Goal: Transaction & Acquisition: Purchase product/service

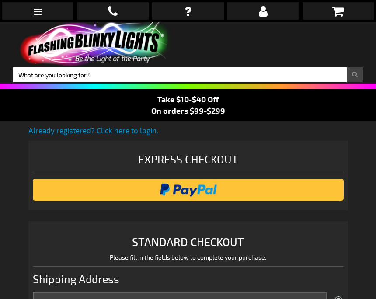
select select "US"
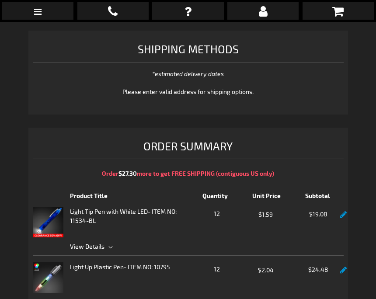
scroll to position [594, 0]
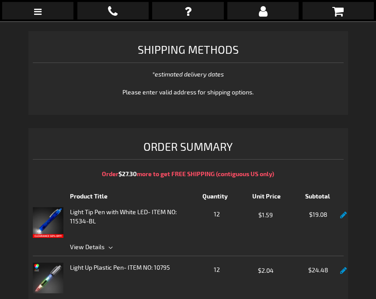
click at [226, 212] on span "12" at bounding box center [216, 215] width 47 height 11
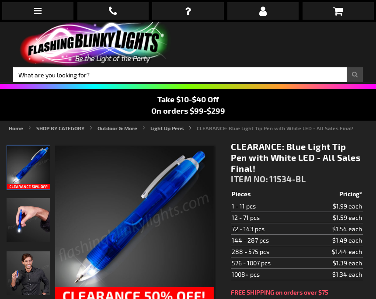
click at [233, 219] on td "12 - 71 pcs" at bounding box center [268, 217] width 74 height 11
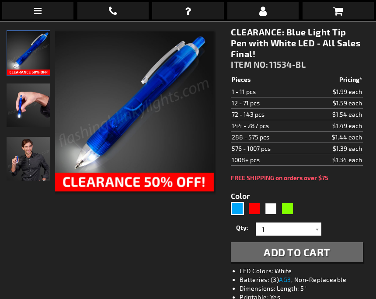
scroll to position [115, 0]
click at [310, 226] on input "1" at bounding box center [289, 229] width 63 height 13
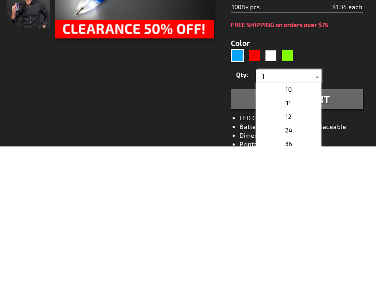
scroll to position [122, 0]
click at [280, 262] on p "12" at bounding box center [289, 269] width 66 height 14
type input "12"
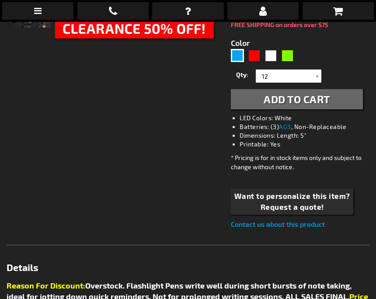
click at [270, 94] on span "Add to Cart" at bounding box center [297, 99] width 66 height 13
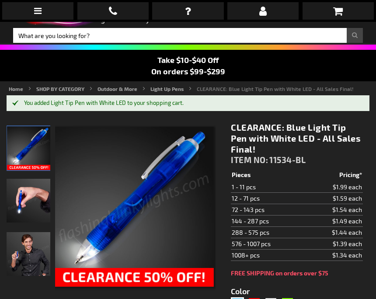
scroll to position [39, 0]
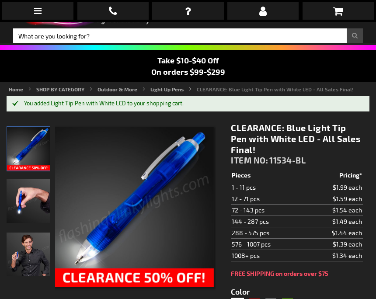
click at [332, 10] on link at bounding box center [338, 10] width 71 height 17
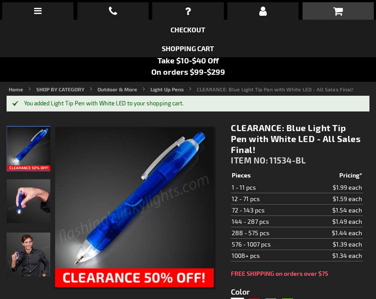
click at [190, 52] on link "Shopping Cart" at bounding box center [188, 48] width 52 height 8
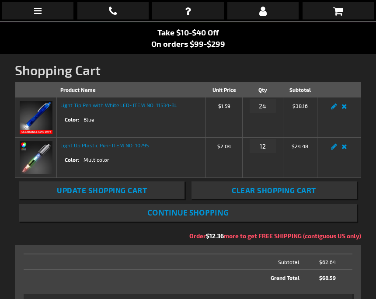
scroll to position [67, 0]
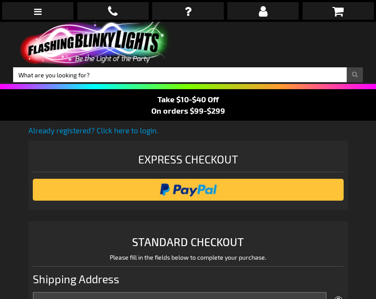
select select "US"
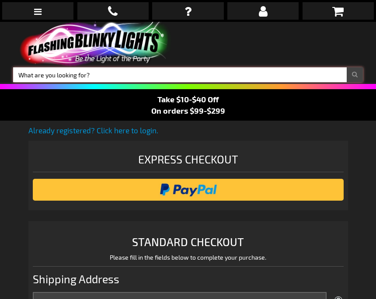
click at [57, 72] on input "Search" at bounding box center [188, 74] width 350 height 15
type input "Light up bracelet"
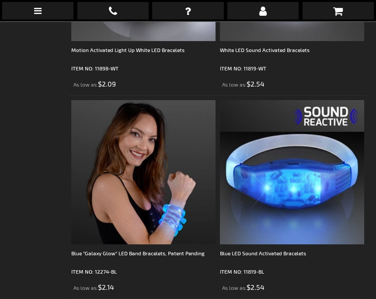
scroll to position [1122, 0]
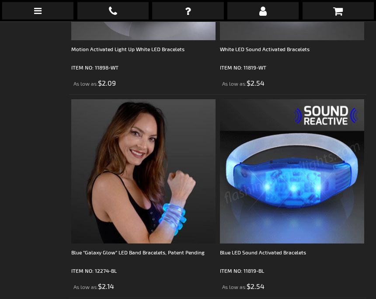
click at [292, 198] on img at bounding box center [292, 172] width 144 height 144
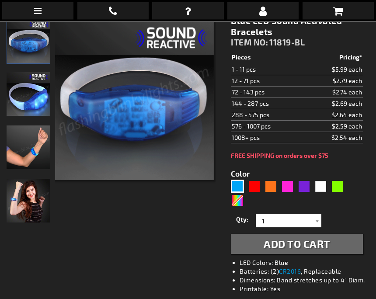
scroll to position [126, 0]
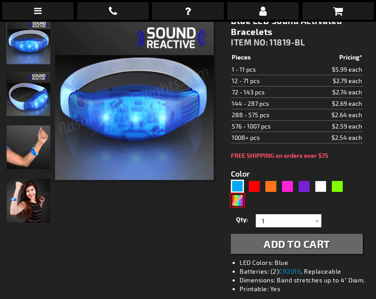
click at [244, 202] on div "Multicolor" at bounding box center [237, 200] width 13 height 13
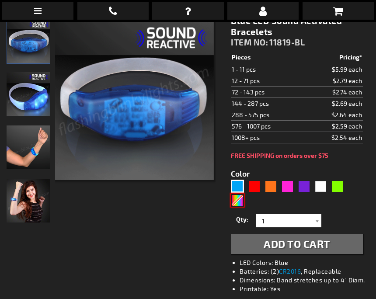
type input "5659"
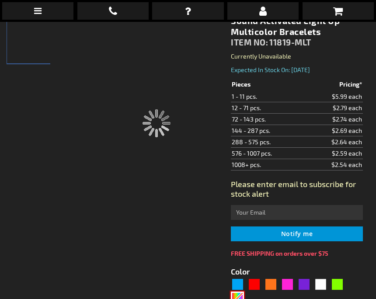
type input "11819-MLT"
type input "Customize - Sound Activated Light Up Multicolor Bracelets - ITEM NO: 11819-MLT"
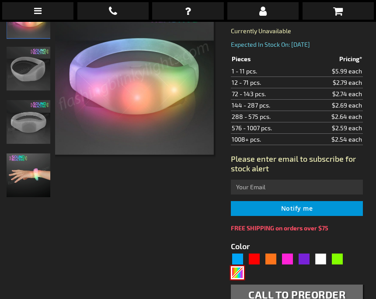
scroll to position [151, 0]
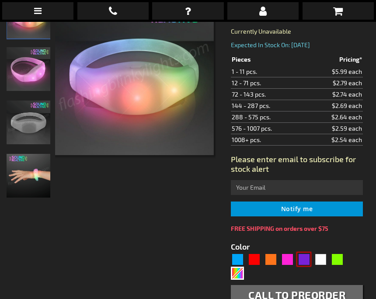
click at [303, 264] on div "Purple" at bounding box center [303, 259] width 13 height 13
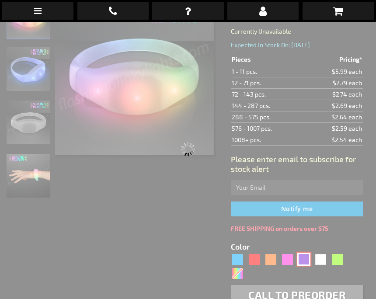
type input "5640"
type input "11819-PR"
type input "Customize - Purple LED Sound Sensitive Light Bracelets - ITEM NO: 11819-PR"
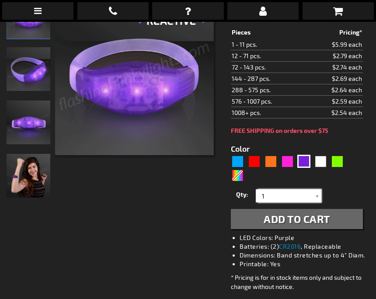
click at [311, 192] on input "1" at bounding box center [289, 195] width 63 height 13
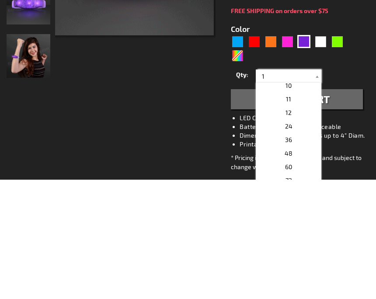
scroll to position [127, 0]
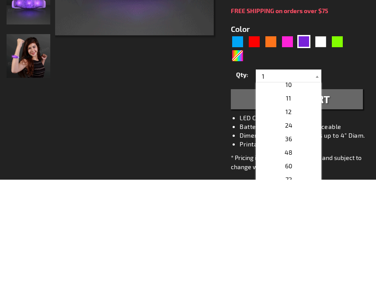
click at [289, 228] on span "12" at bounding box center [288, 231] width 6 height 7
type input "12"
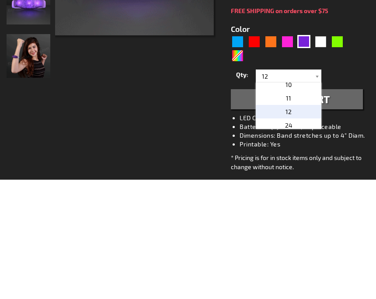
scroll to position [271, 0]
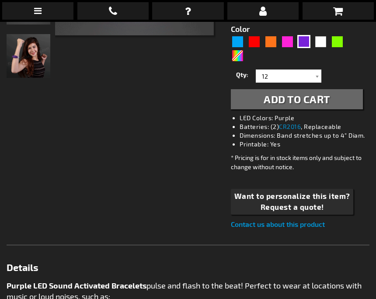
click at [338, 101] on button "Add to Cart" at bounding box center [297, 99] width 132 height 20
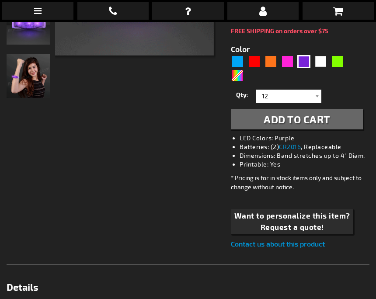
click at [250, 117] on button "Add to Cart" at bounding box center [297, 119] width 132 height 20
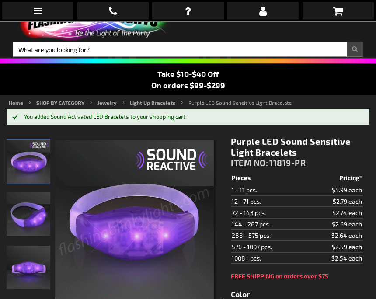
scroll to position [0, 0]
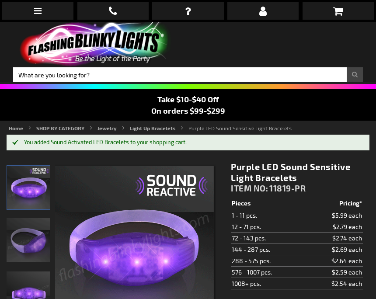
click at [333, 10] on icon at bounding box center [338, 11] width 10 height 10
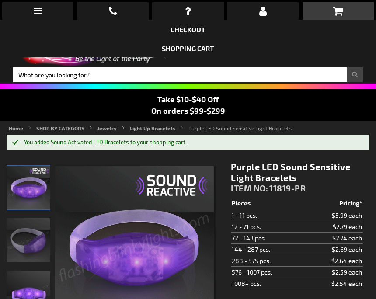
click at [182, 49] on link "Shopping Cart" at bounding box center [188, 48] width 52 height 8
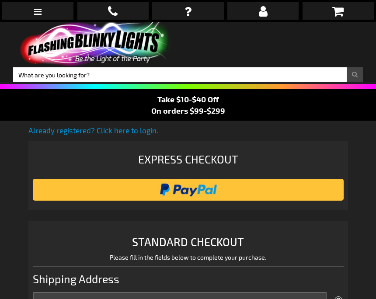
select select "US"
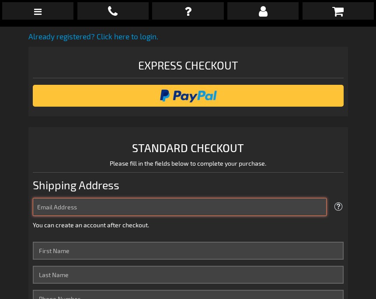
click at [56, 205] on input "Email Address" at bounding box center [180, 207] width 294 height 18
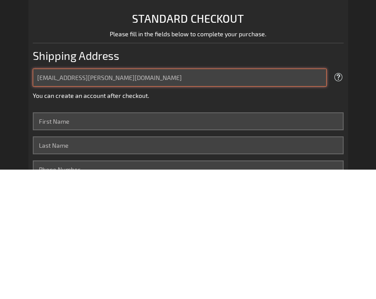
type input "becky11@hughes.net"
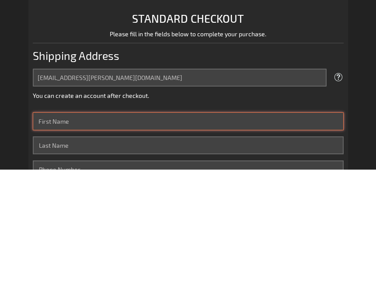
click at [45, 242] on input "First Name" at bounding box center [188, 251] width 311 height 18
type input "[PERSON_NAME]"
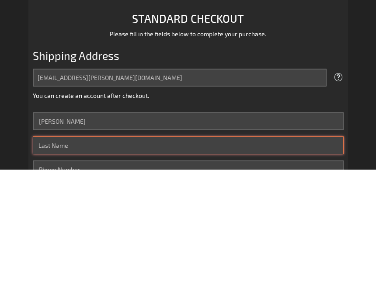
click at [164, 266] on input "Last Name" at bounding box center [188, 275] width 311 height 18
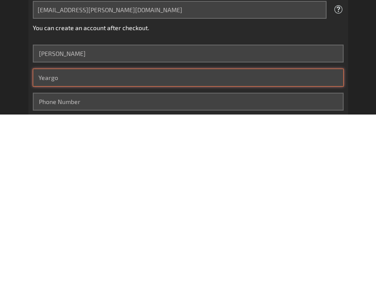
type input "Yeargo"
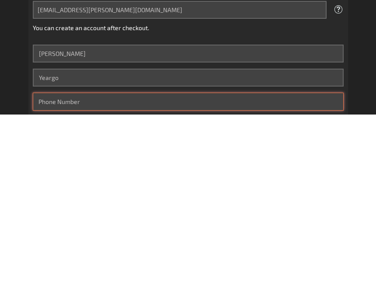
click at [48, 277] on input "Phone Number" at bounding box center [188, 286] width 311 height 18
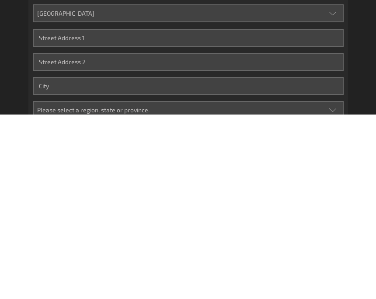
scroll to position [245, 0]
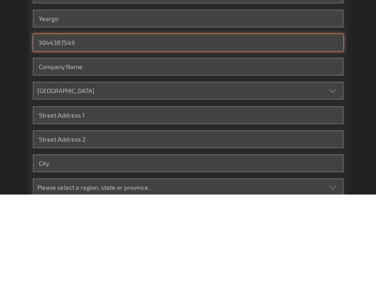
type input "3044387549"
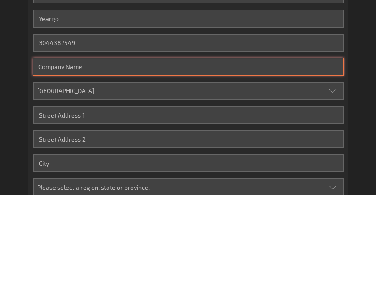
click at [39, 163] on input "Company" at bounding box center [188, 172] width 311 height 18
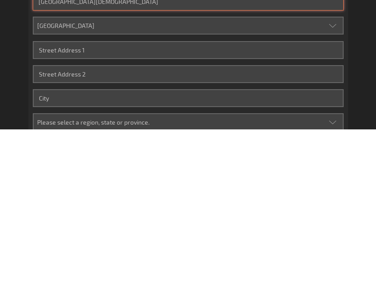
type input "Rainelle United Methodist Church"
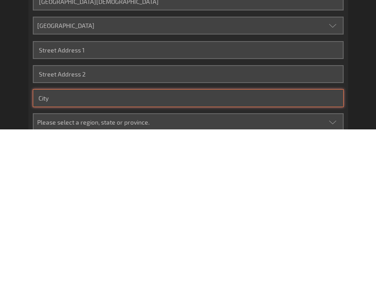
click at [53, 259] on input "City" at bounding box center [188, 268] width 311 height 18
type input "Rainelle"
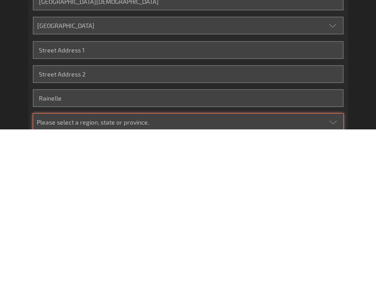
click at [61, 283] on select "Please select a region, state or province. Alabama Alaska Arizona Arkansas Cali…" at bounding box center [188, 292] width 311 height 18
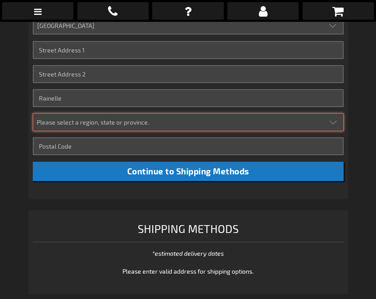
select select "63"
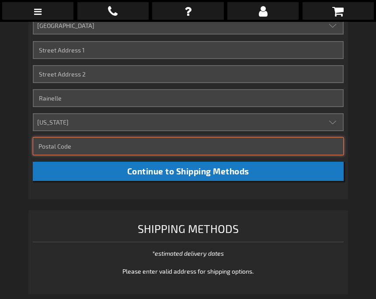
click at [53, 146] on input "Zip/Postal Code" at bounding box center [188, 146] width 311 height 18
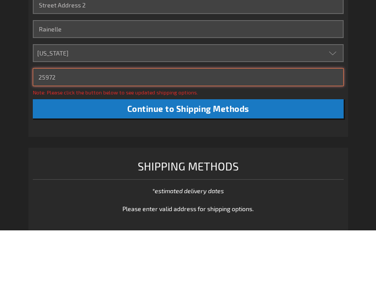
type input "25972"
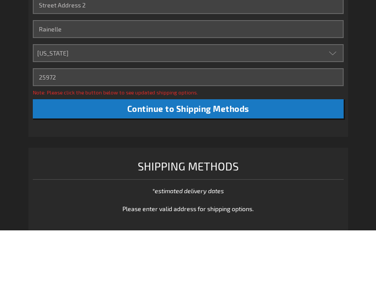
click at [134, 168] on button "Continue to Shipping Methods" at bounding box center [188, 178] width 311 height 20
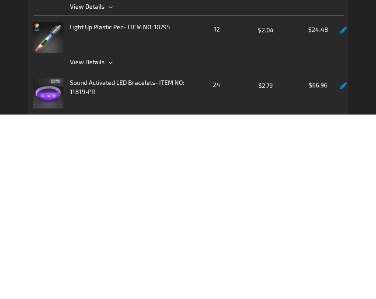
scroll to position [628, 0]
type input "532 Brown School Road"
click at [84, 262] on div "Sound Activated LED Bracelets - ITEM NO: 11819-PR" at bounding box center [132, 277] width 124 height 31
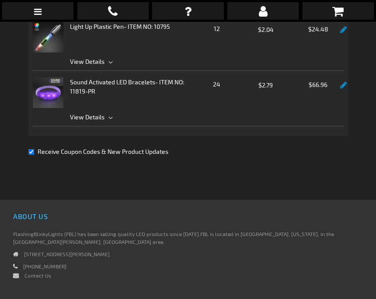
click at [87, 113] on span "View Details" at bounding box center [87, 116] width 35 height 7
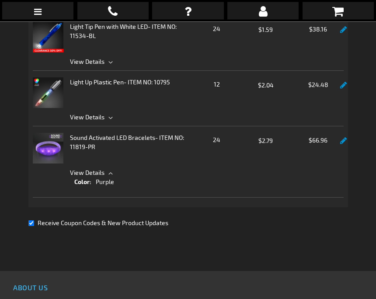
scroll to position [753, 0]
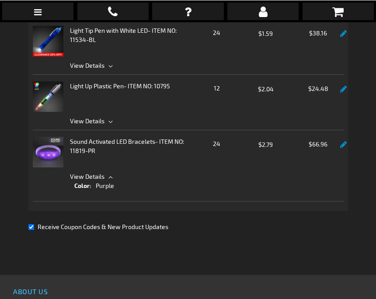
click at [347, 146] on link at bounding box center [343, 144] width 7 height 7
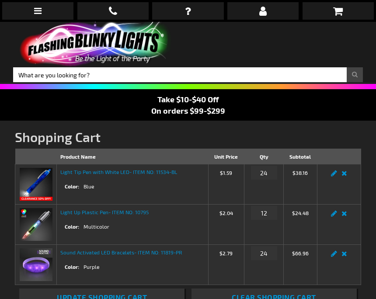
click at [345, 256] on link "Remove item" at bounding box center [344, 256] width 10 height 0
click at [341, 261] on td "Edit Remove item" at bounding box center [339, 265] width 44 height 40
click at [343, 256] on link "Remove item" at bounding box center [344, 256] width 10 height 0
click at [346, 256] on link "Remove item" at bounding box center [344, 256] width 10 height 0
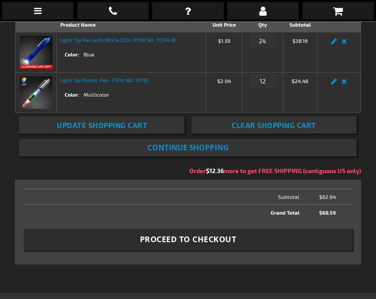
scroll to position [132, 0]
click at [328, 242] on button "Proceed to Checkout" at bounding box center [188, 239] width 328 height 22
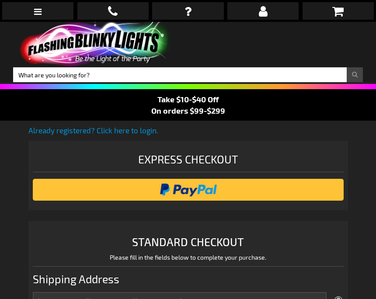
select select "US"
select select "63"
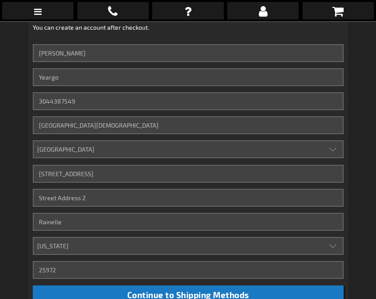
scroll to position [292, 0]
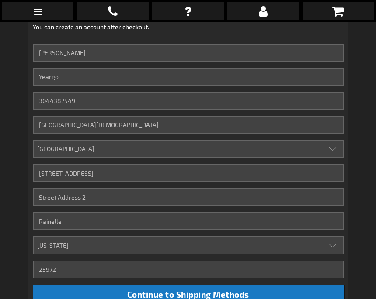
click at [65, 297] on button "Continue to Shipping Methods" at bounding box center [188, 295] width 311 height 20
click at [68, 298] on button "Continue to Shipping Methods" at bounding box center [188, 295] width 311 height 20
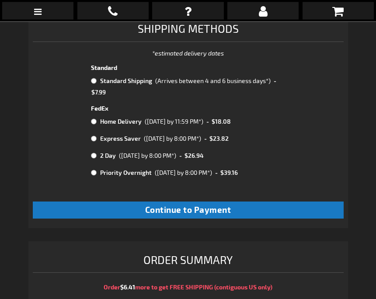
scroll to position [616, 0]
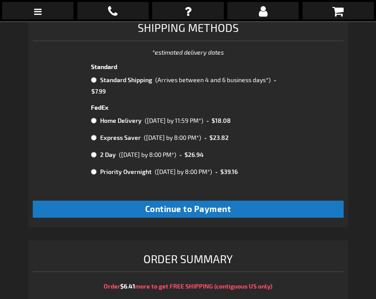
click at [97, 135] on input "radio" at bounding box center [94, 138] width 6 height 7
radio input "true"
click at [55, 204] on button "Continue to Payment" at bounding box center [188, 209] width 311 height 17
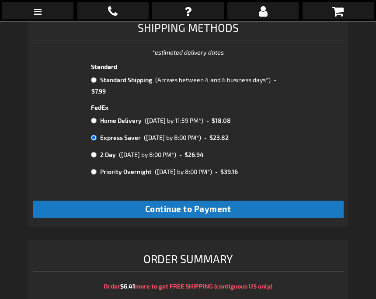
scroll to position [616, 0]
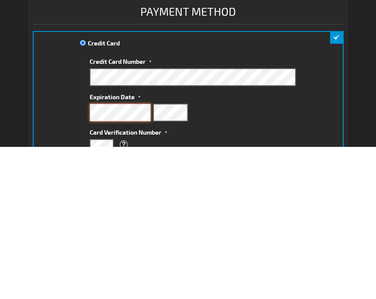
scroll to position [152, 0]
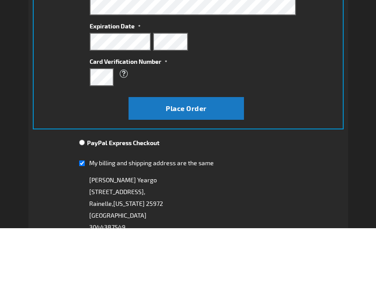
click at [184, 168] on button "Place Order" at bounding box center [187, 179] width 116 height 23
